Goal: Task Accomplishment & Management: Manage account settings

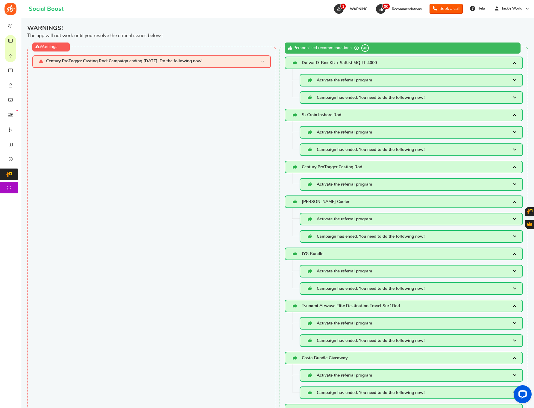
click at [13, 43] on icon at bounding box center [10, 41] width 6 height 5
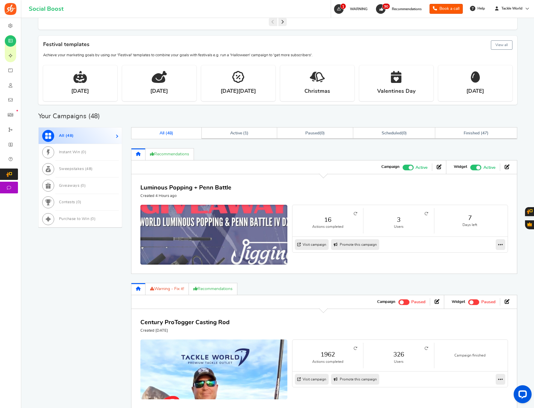
scroll to position [254, 0]
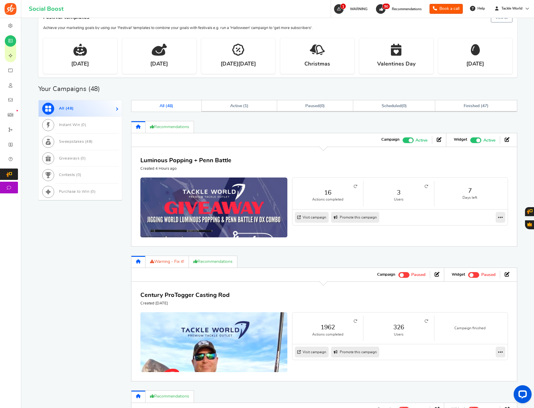
click at [400, 193] on link "3" at bounding box center [398, 192] width 59 height 9
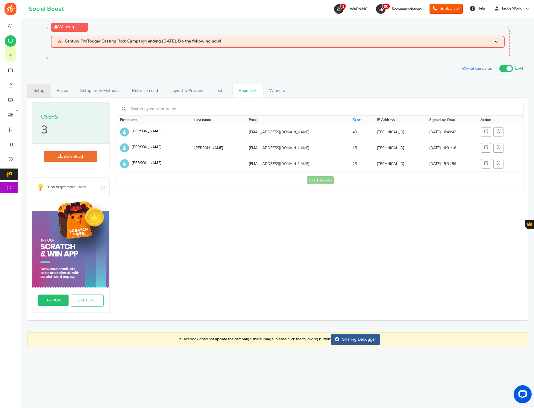
click at [37, 88] on link "Setup" at bounding box center [38, 90] width 23 height 13
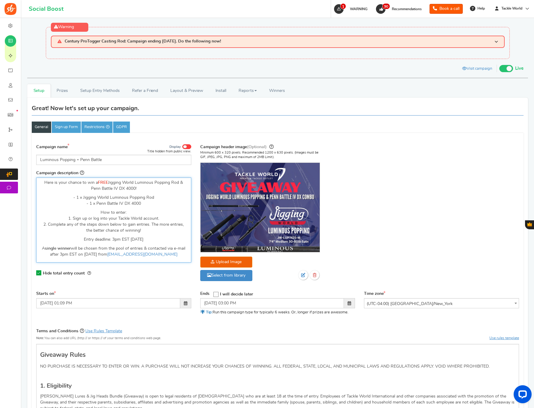
click at [140, 238] on p "Entry deadline: 3pm EST [DATE]" at bounding box center [113, 239] width 147 height 6
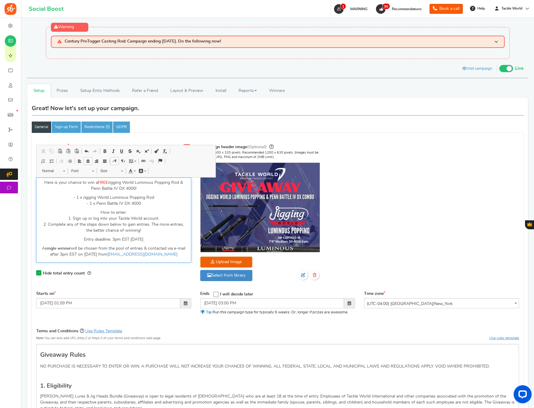
click at [107, 254] on p "A single winner will be chosen from the pool of entries & contacted via e-mail …" at bounding box center [113, 251] width 147 height 12
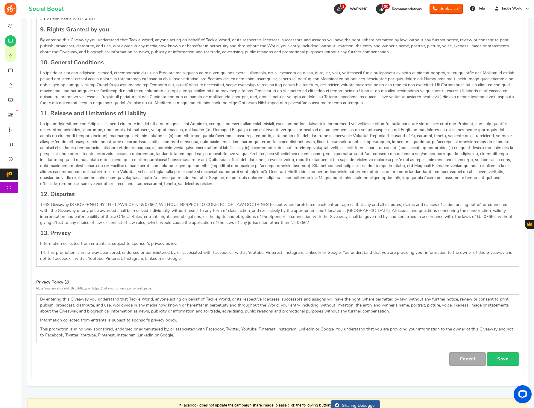
scroll to position [650, 0]
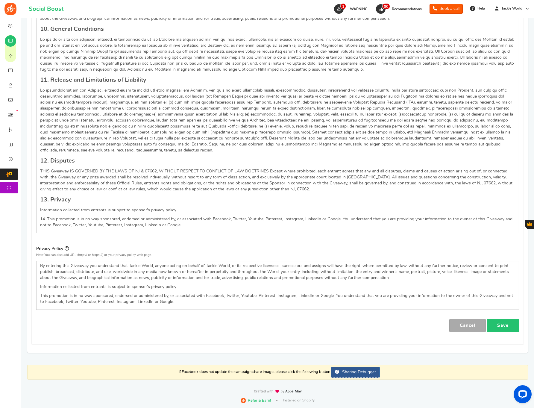
click at [507, 325] on link "Save" at bounding box center [502, 325] width 32 height 13
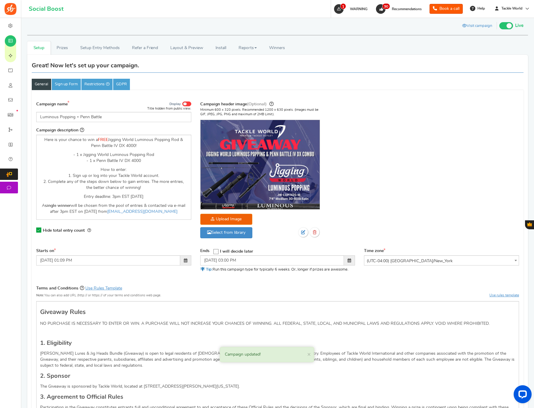
scroll to position [0, 0]
